Goal: Transaction & Acquisition: Purchase product/service

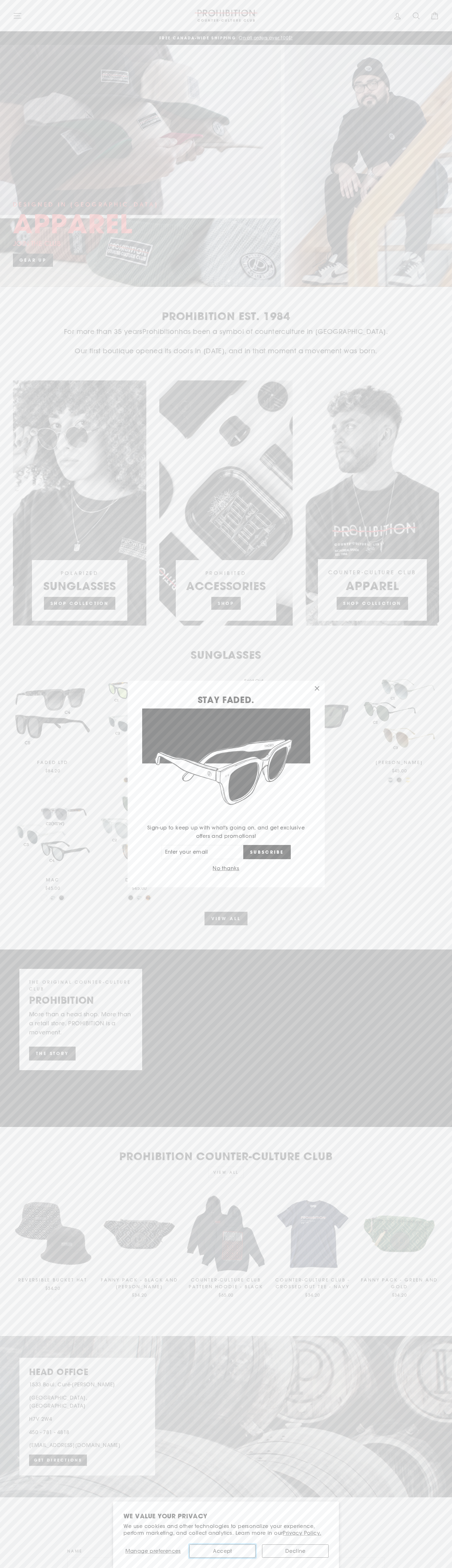
click at [222, 1551] on button "Accept" at bounding box center [222, 1551] width 66 height 13
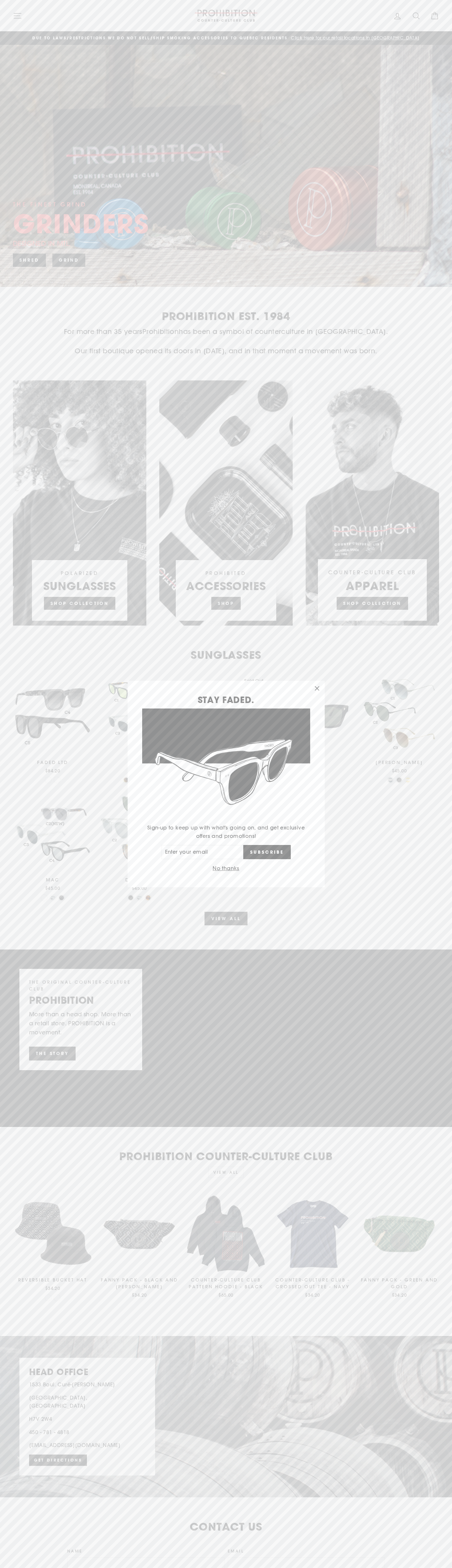
click at [225, 869] on button "No thanks" at bounding box center [226, 868] width 30 height 9
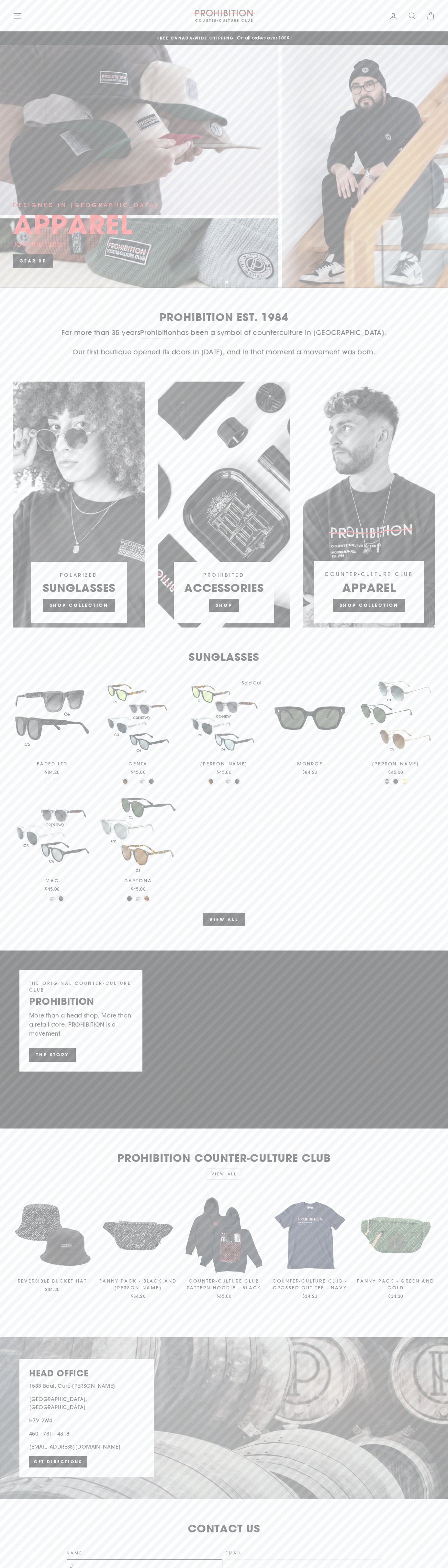
scroll to position [5, 0]
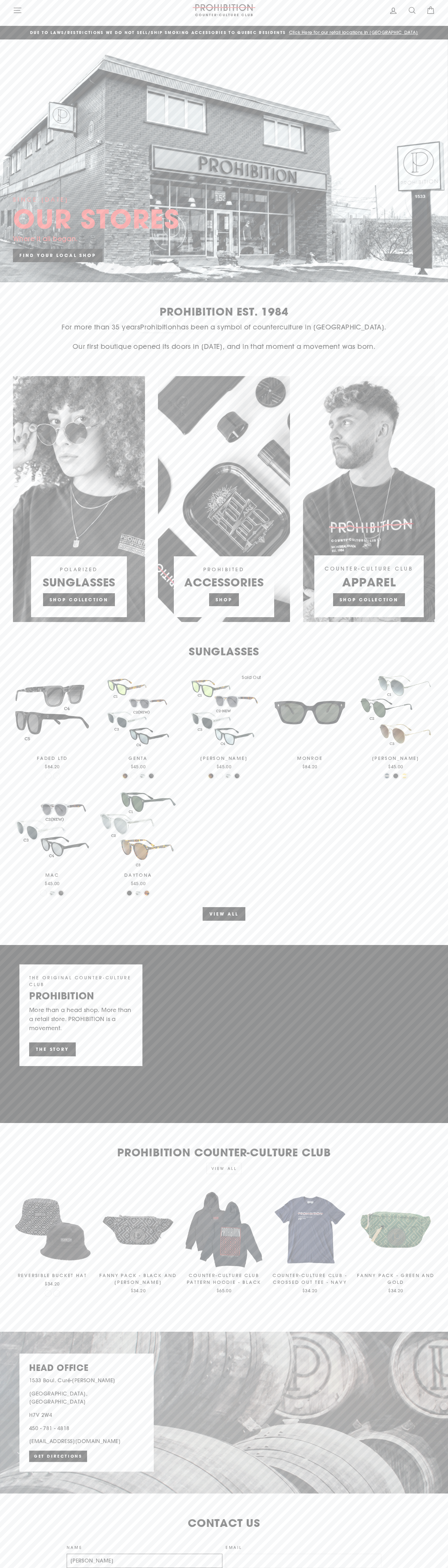
type input "John Smith"
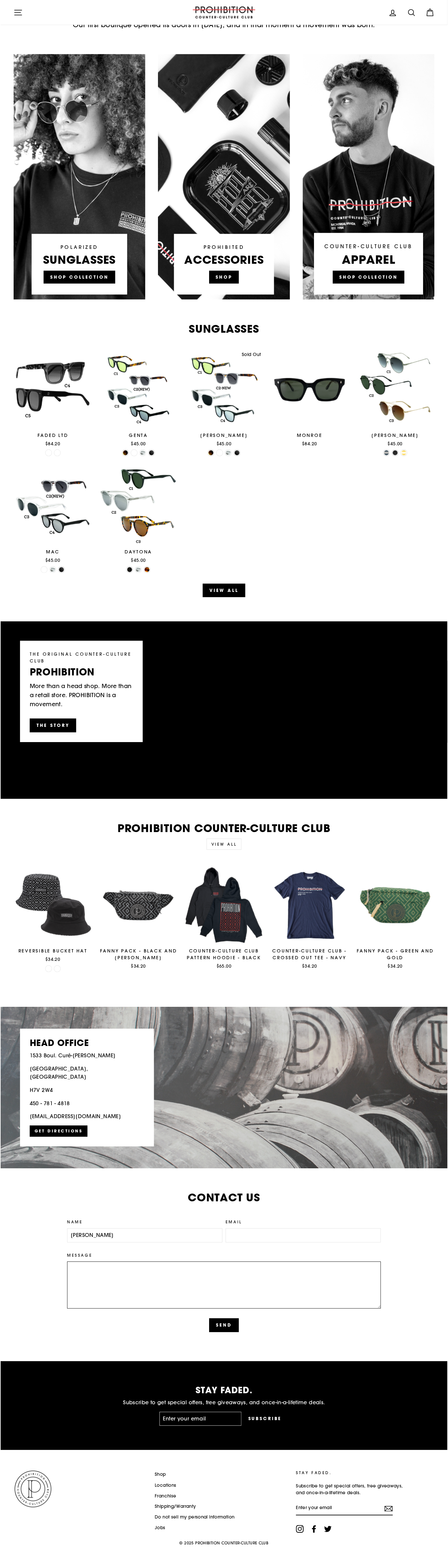
scroll to position [335, 0]
